Goal: Find specific page/section: Find specific page/section

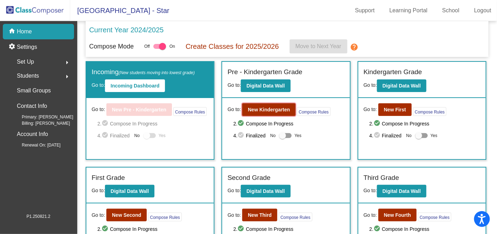
click at [261, 107] on b "New Kindergarten" at bounding box center [269, 110] width 42 height 6
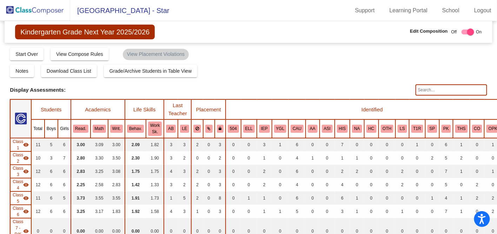
click at [431, 86] on input "text" at bounding box center [451, 89] width 72 height 11
type input "[PERSON_NAME]"
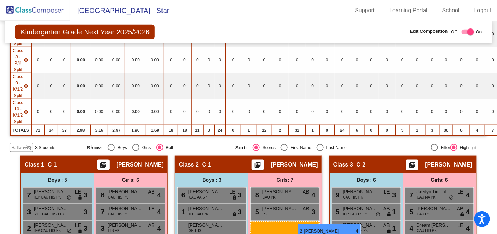
scroll to position [214, 0]
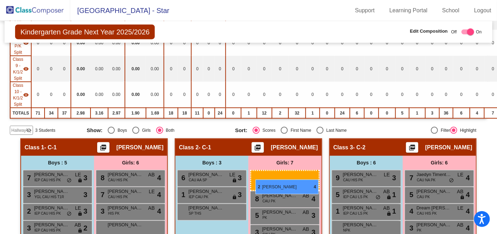
drag, startPoint x: 286, startPoint y: 198, endPoint x: 255, endPoint y: 179, distance: 36.2
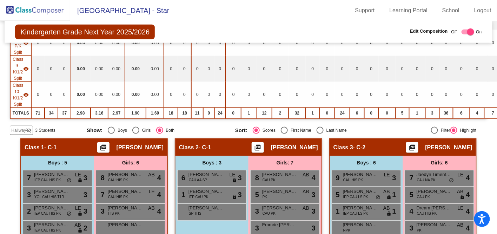
click at [25, 127] on span "Hallway" at bounding box center [18, 130] width 15 height 6
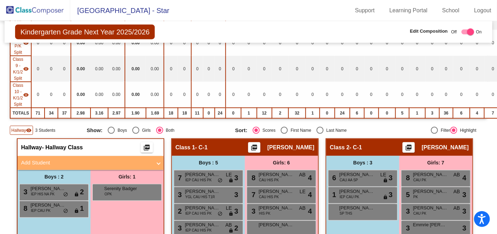
click at [22, 127] on span "Hallway" at bounding box center [18, 130] width 15 height 6
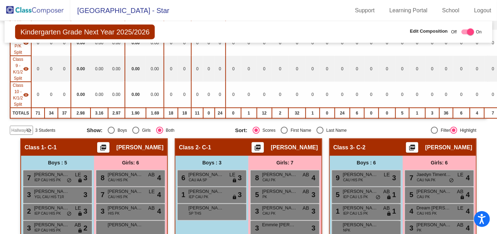
click at [22, 127] on span "Hallway" at bounding box center [18, 130] width 15 height 6
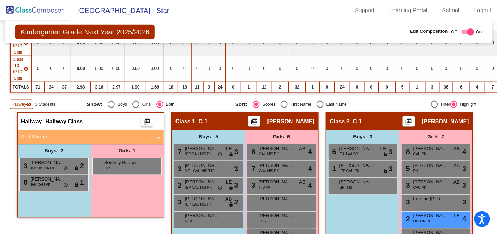
scroll to position [278, 0]
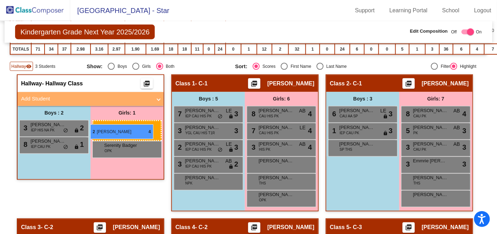
drag, startPoint x: 451, startPoint y: 178, endPoint x: 90, endPoint y: 124, distance: 364.6
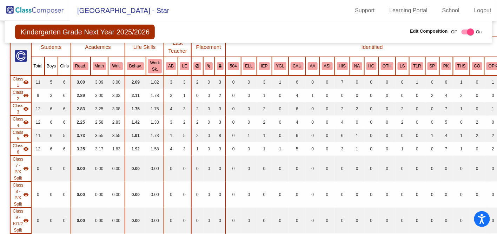
scroll to position [0, 0]
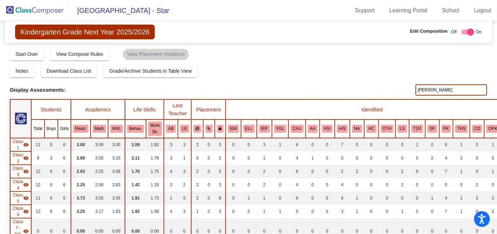
drag, startPoint x: 436, startPoint y: 89, endPoint x: 387, endPoint y: 81, distance: 49.8
click at [388, 81] on div "Display Scores for Years: [DATE] - [DATE] [DATE] - [DATE] Grade/Archive Student…" at bounding box center [248, 197] width 477 height 301
click at [373, 82] on div "Display Scores for Years: [DATE] - [DATE] [DATE] - [DATE] Grade/Archive Student…" at bounding box center [248, 197] width 477 height 301
